Goal: Find contact information: Find contact information

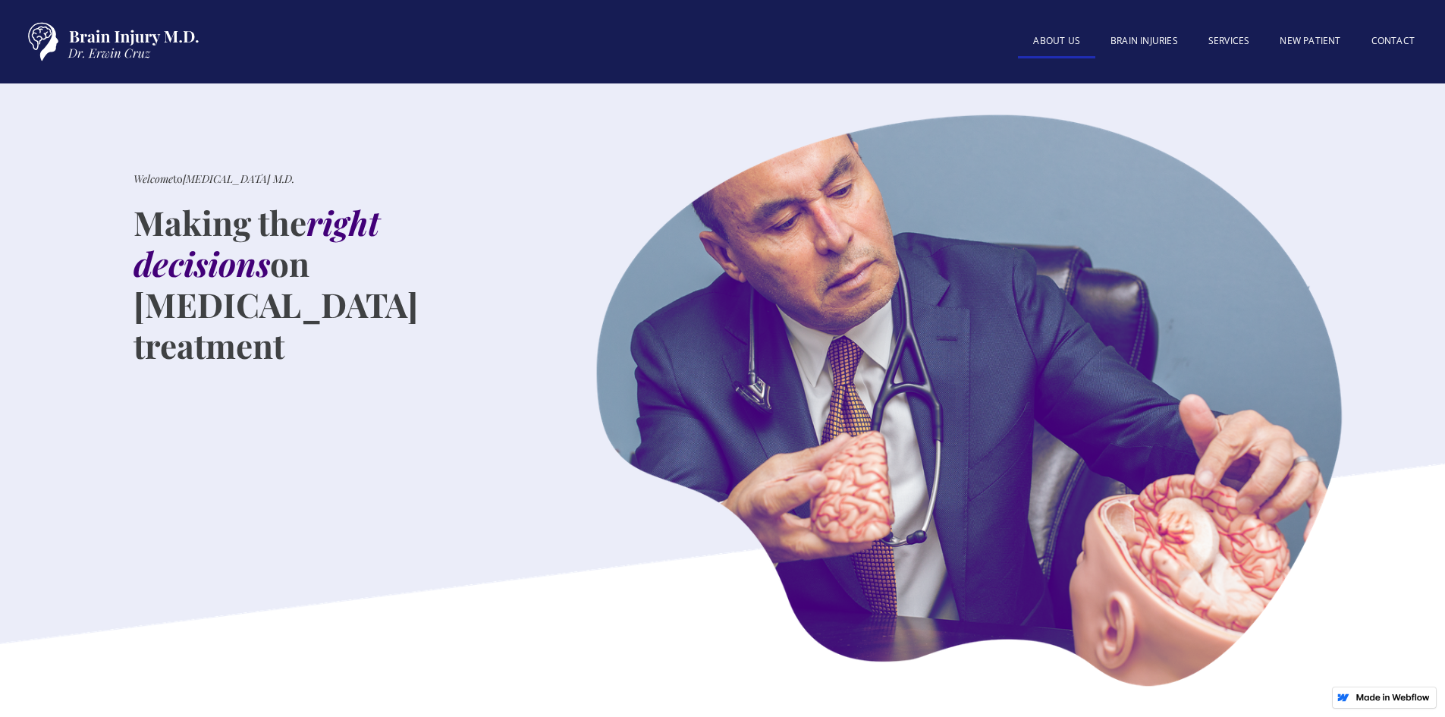
click at [1059, 38] on link "About US" at bounding box center [1056, 42] width 77 height 33
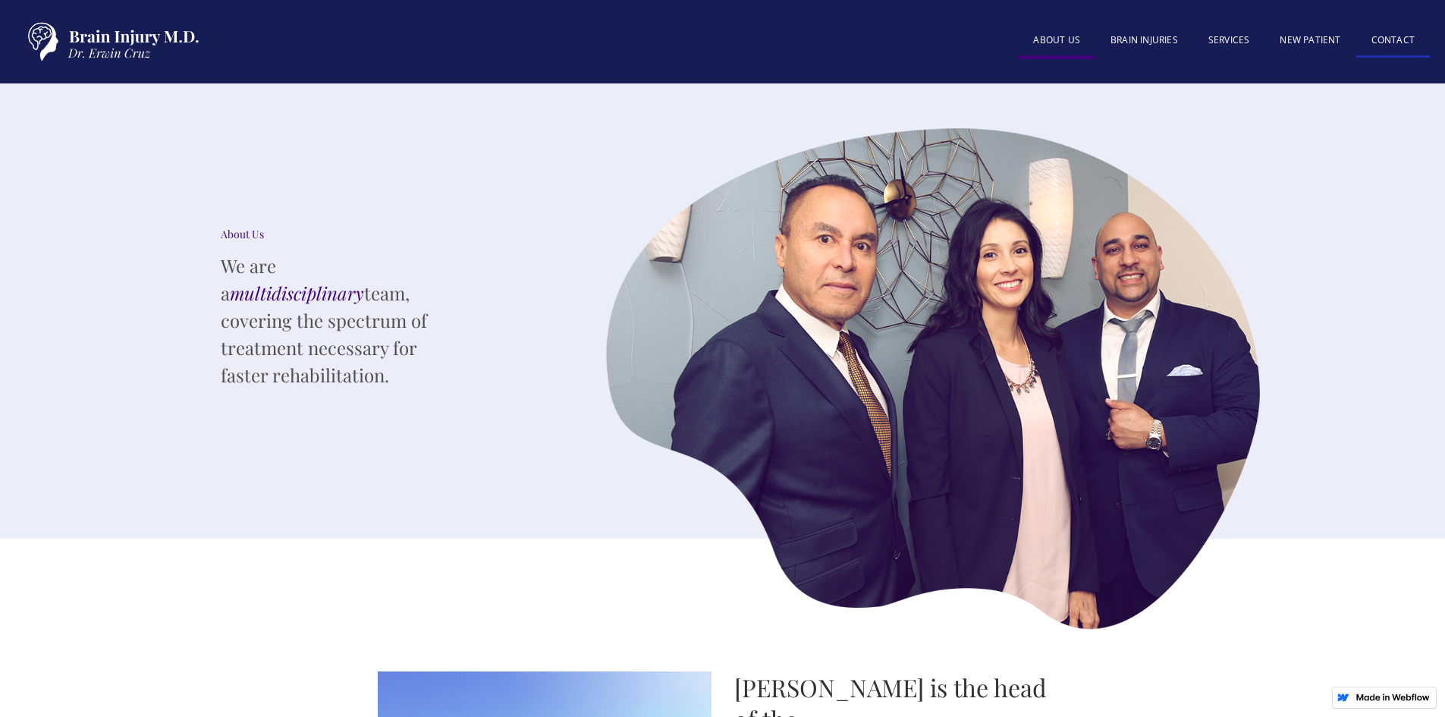
click at [1379, 41] on link "Contact" at bounding box center [1393, 41] width 74 height 33
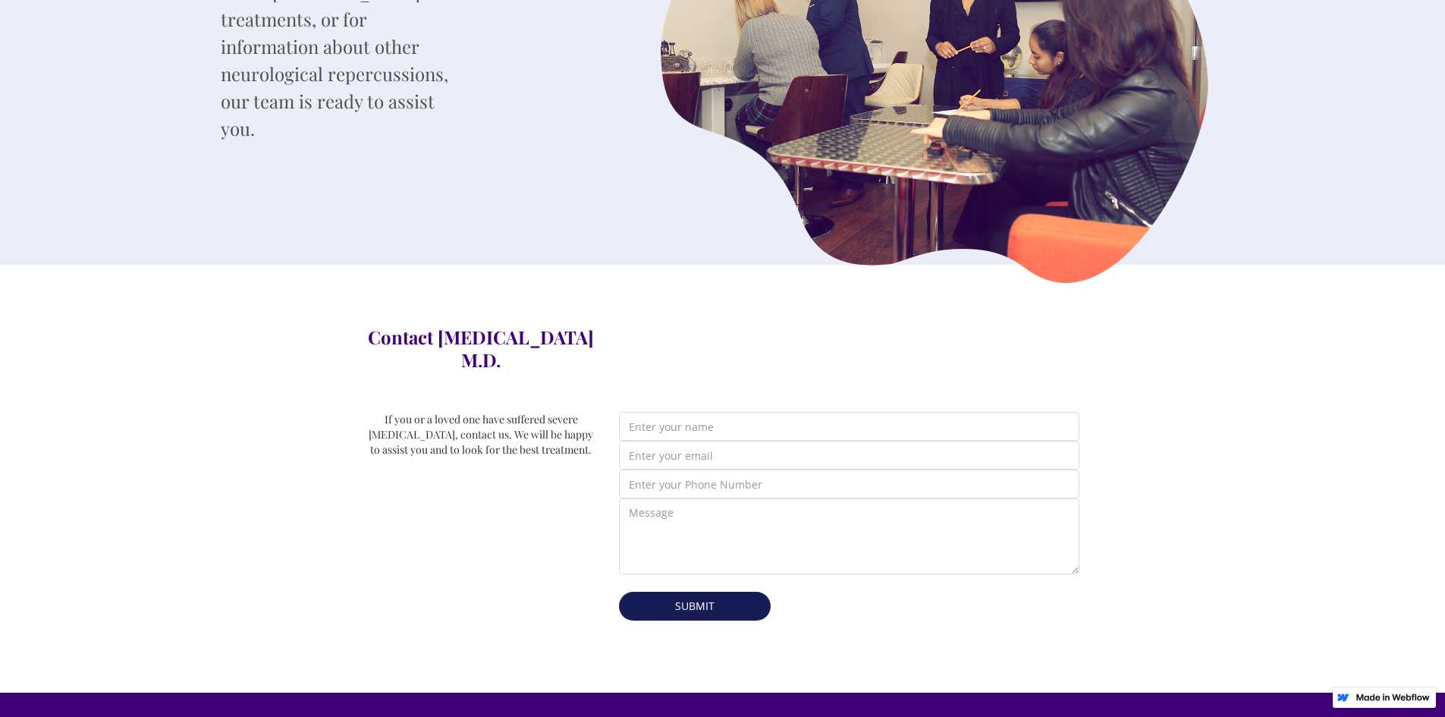
scroll to position [379, 0]
